Goal: Communication & Community: Answer question/provide support

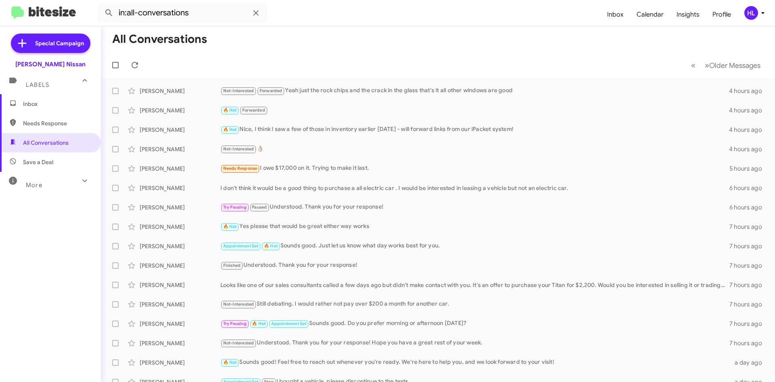
click at [41, 20] on mat-toolbar "in:all-conversations Inbox Calendar Insights Profile HL" at bounding box center [387, 13] width 775 height 26
click at [65, 12] on img at bounding box center [43, 12] width 65 height 13
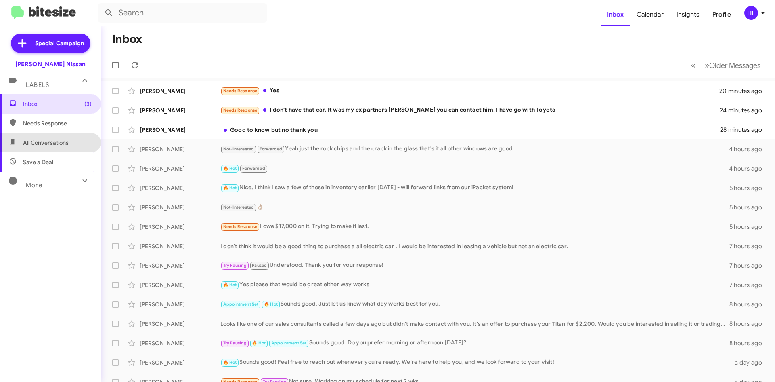
click at [70, 142] on span "All Conversations" at bounding box center [50, 142] width 101 height 19
type input "in:all-conversations"
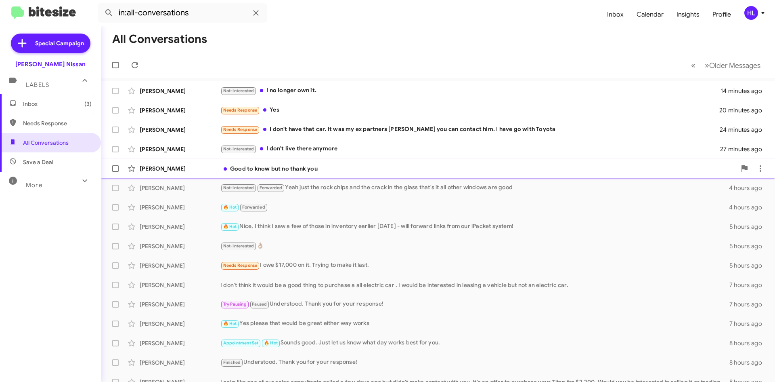
click at [196, 172] on div "[PERSON_NAME] Good to know but no thank you 28 minutes ago" at bounding box center [438, 168] width 662 height 16
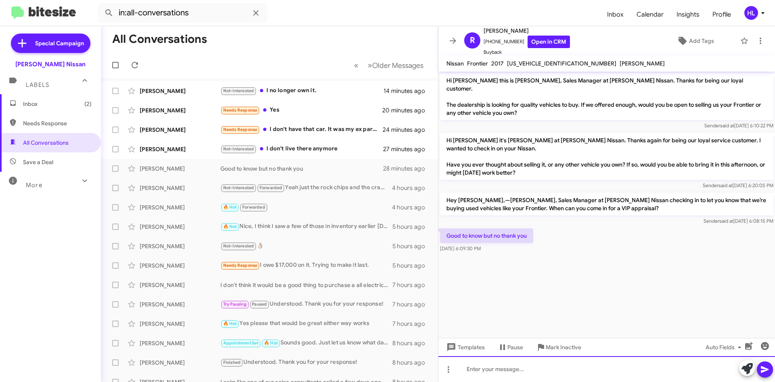
click at [625, 380] on div at bounding box center [607, 369] width 337 height 26
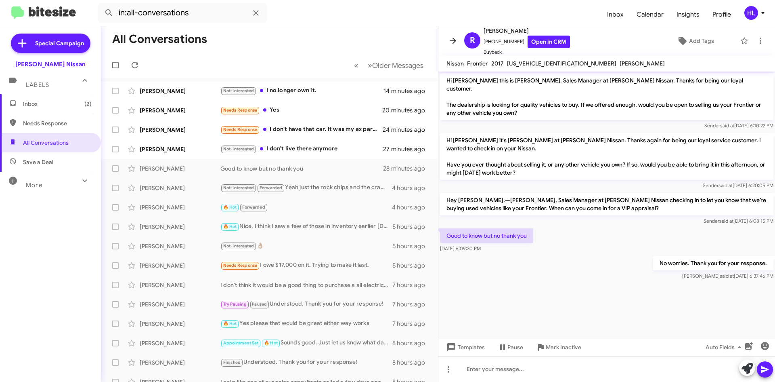
click at [449, 42] on icon at bounding box center [453, 41] width 10 height 10
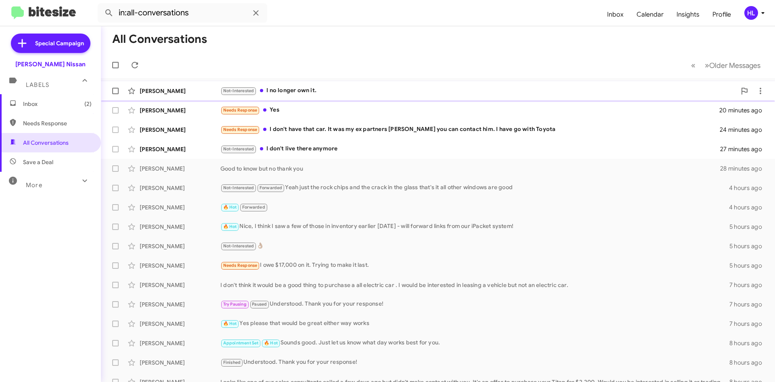
click at [186, 88] on div "[PERSON_NAME]" at bounding box center [180, 91] width 81 height 8
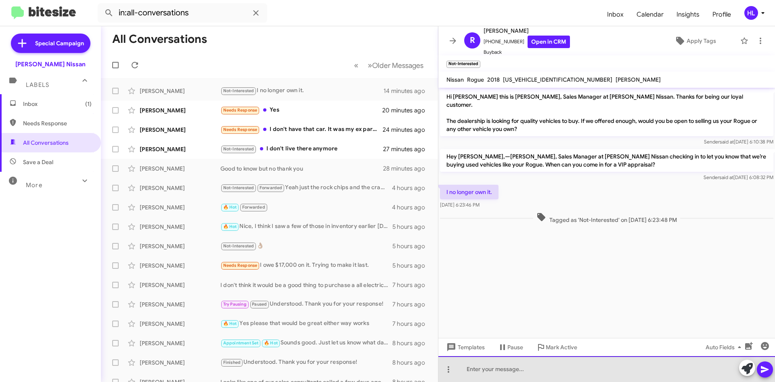
click at [547, 380] on div at bounding box center [607, 369] width 337 height 26
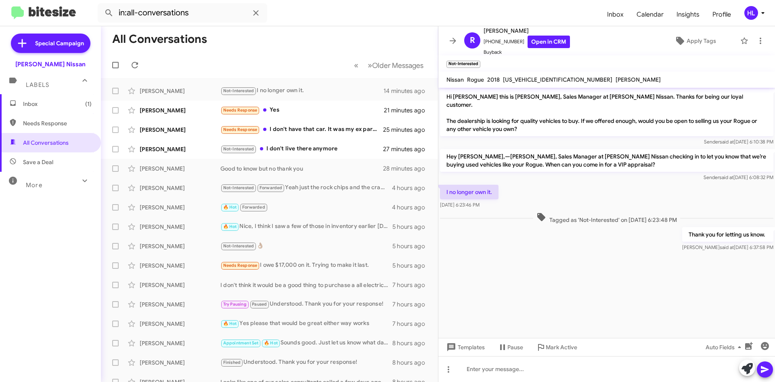
click at [452, 38] on icon at bounding box center [453, 41] width 10 height 10
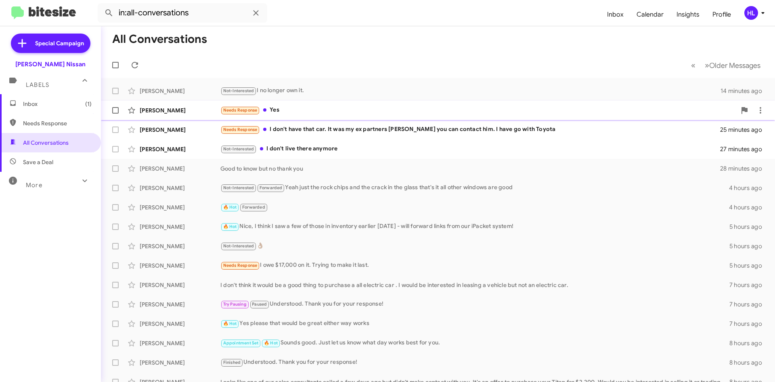
click at [195, 108] on div "[PERSON_NAME]" at bounding box center [180, 110] width 81 height 8
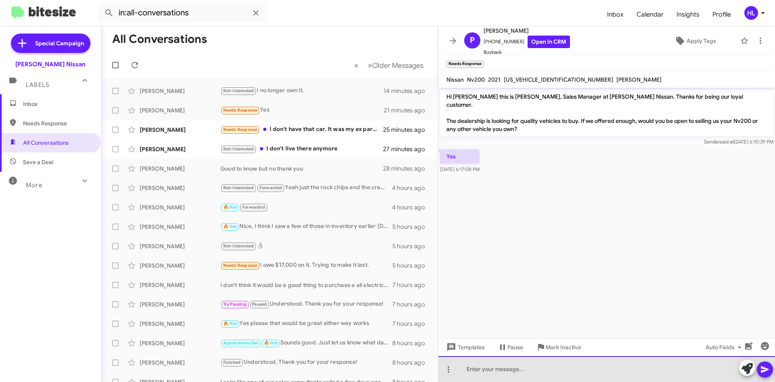
click at [636, 376] on div at bounding box center [607, 369] width 337 height 26
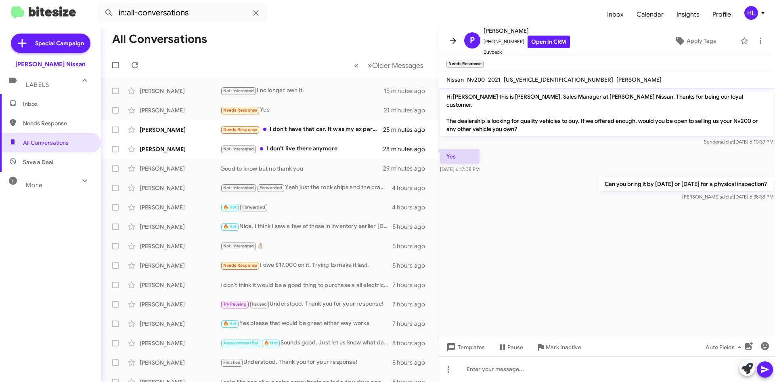
click at [447, 43] on span at bounding box center [453, 41] width 16 height 10
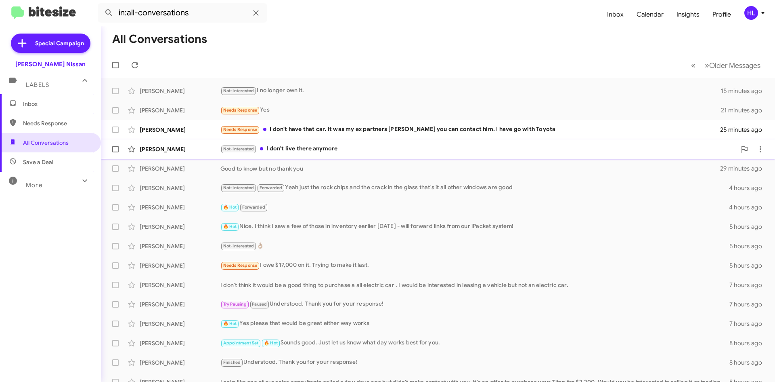
click at [191, 142] on div "Houston [PERSON_NAME] Not-Interested I don't live there anymore 28 minutes ago" at bounding box center [438, 149] width 662 height 16
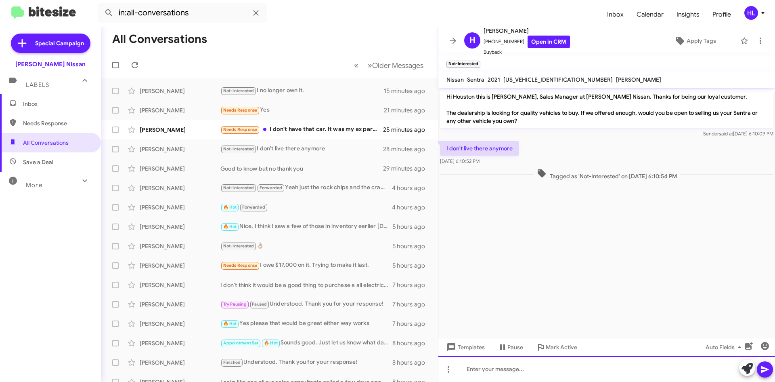
click at [561, 380] on div at bounding box center [607, 369] width 337 height 26
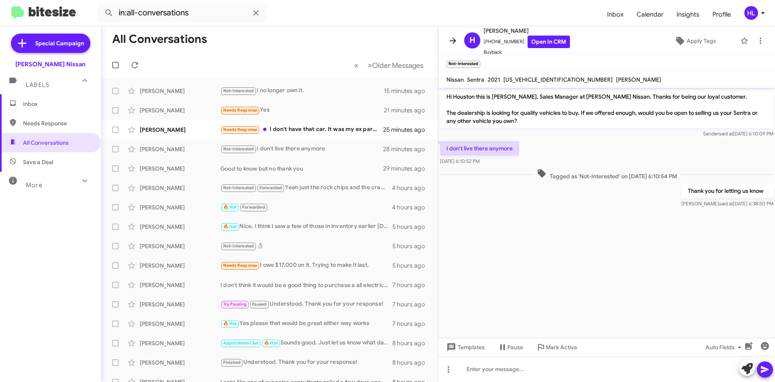
click at [448, 38] on icon at bounding box center [453, 41] width 10 height 10
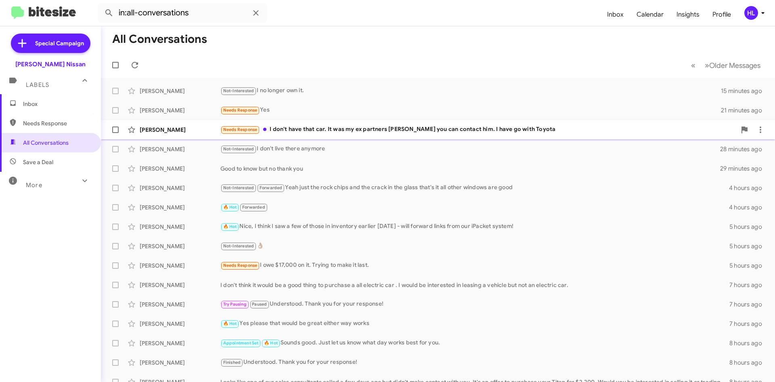
click at [184, 128] on div "[PERSON_NAME]" at bounding box center [180, 130] width 81 height 8
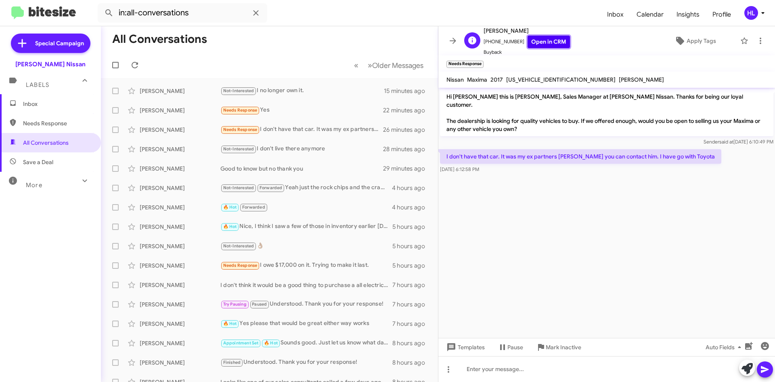
click at [546, 43] on link "Open in CRM" at bounding box center [549, 42] width 42 height 13
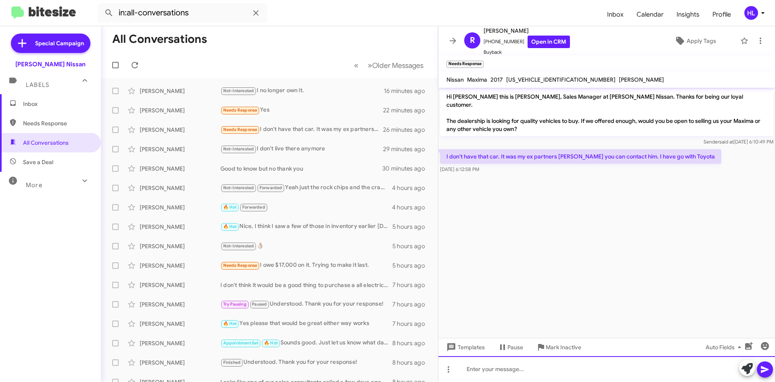
drag, startPoint x: 647, startPoint y: 375, endPoint x: 665, endPoint y: 358, distance: 25.2
click at [647, 375] on div at bounding box center [607, 369] width 337 height 26
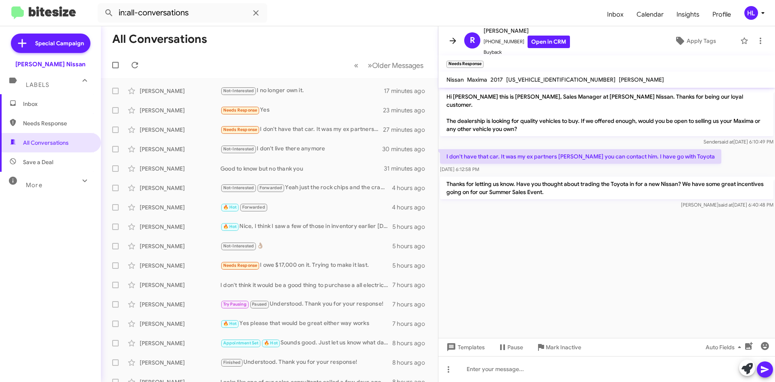
click at [457, 42] on icon at bounding box center [453, 41] width 10 height 10
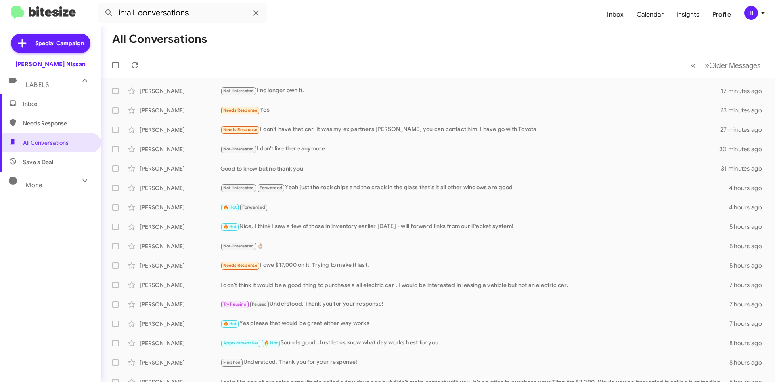
click at [50, 10] on img at bounding box center [43, 12] width 65 height 13
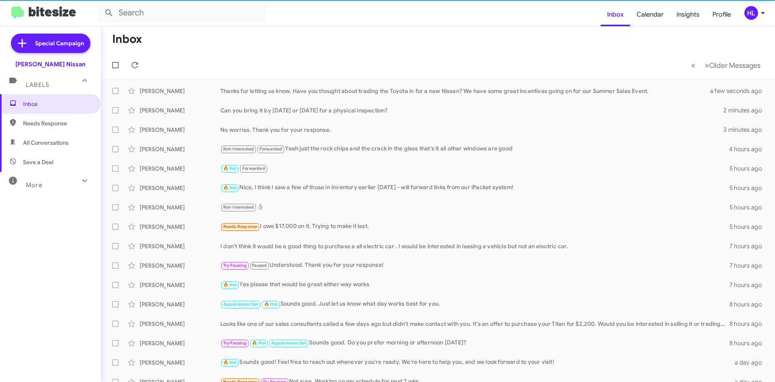
click at [49, 149] on span "All Conversations" at bounding box center [50, 142] width 101 height 19
type input "in:all-conversations"
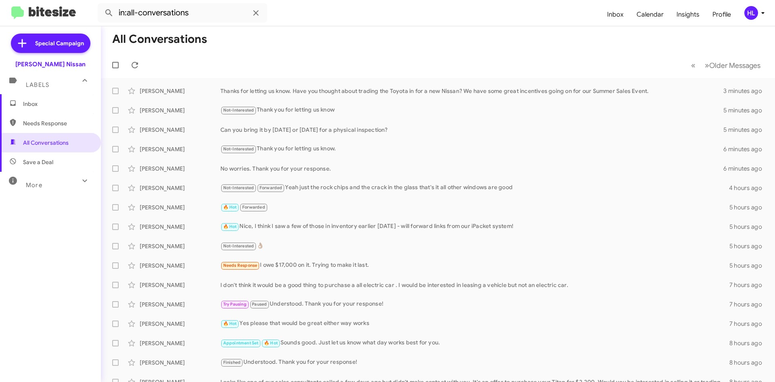
click at [64, 20] on mat-toolbar "in:all-conversations Inbox Calendar Insights Profile HL" at bounding box center [387, 13] width 775 height 26
click at [64, 17] on img at bounding box center [43, 12] width 65 height 13
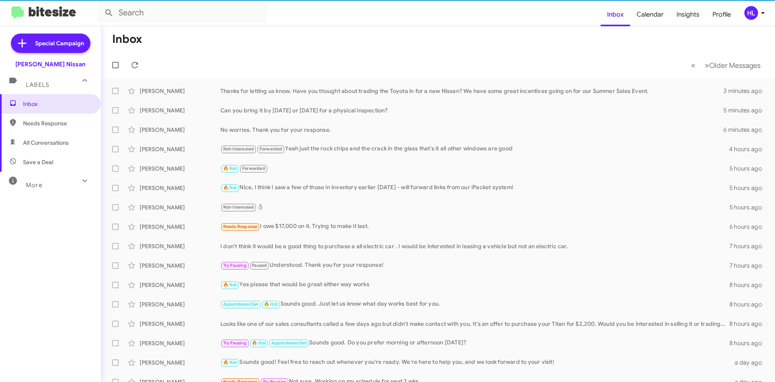
click at [54, 138] on span "All Conversations" at bounding box center [50, 142] width 101 height 19
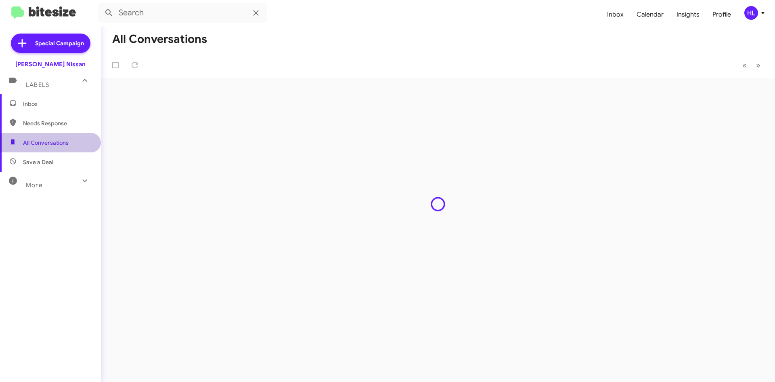
type input "in:all-conversations"
